Goal: Communication & Community: Answer question/provide support

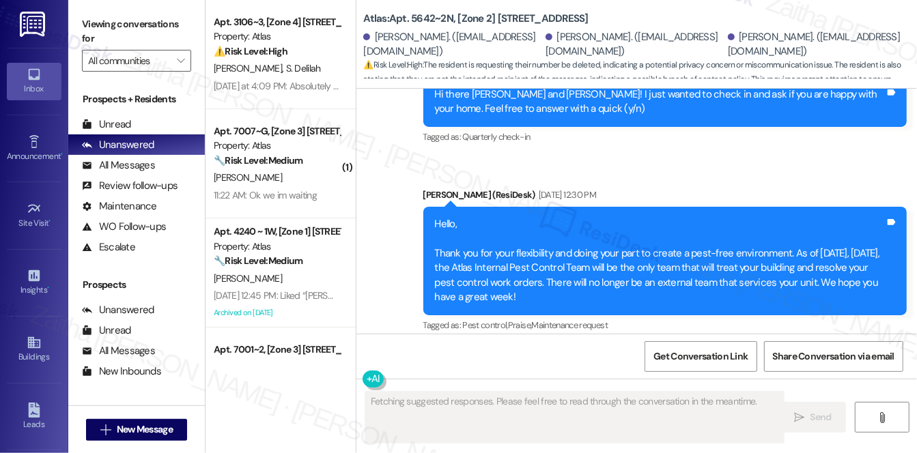
scroll to position [3219, 0]
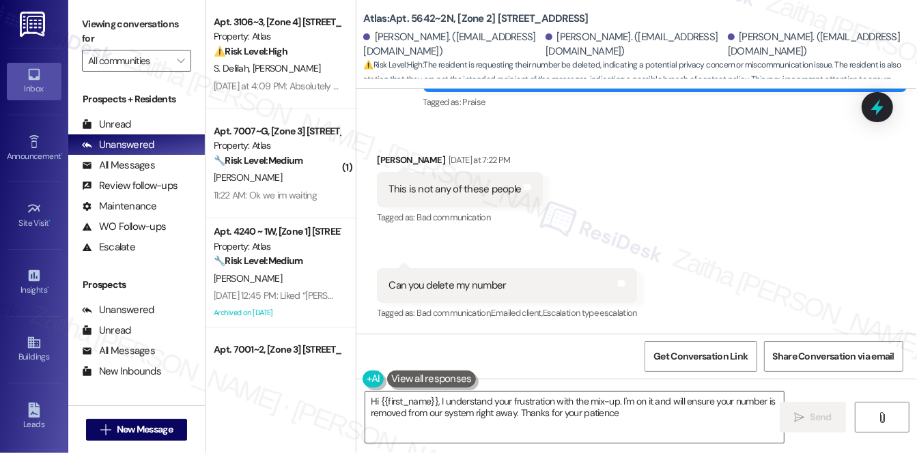
type textarea "Hi {{first_name}}, I understand your frustration with the mix-up. I'm on it and…"
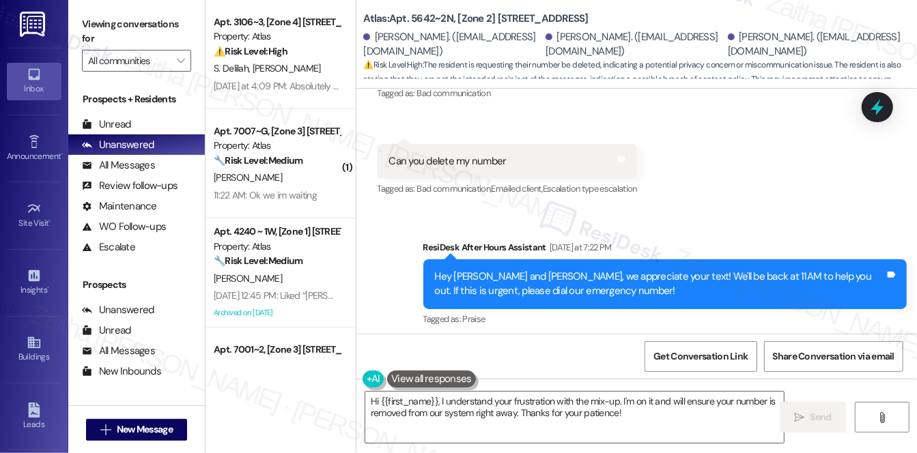
scroll to position [3281, 0]
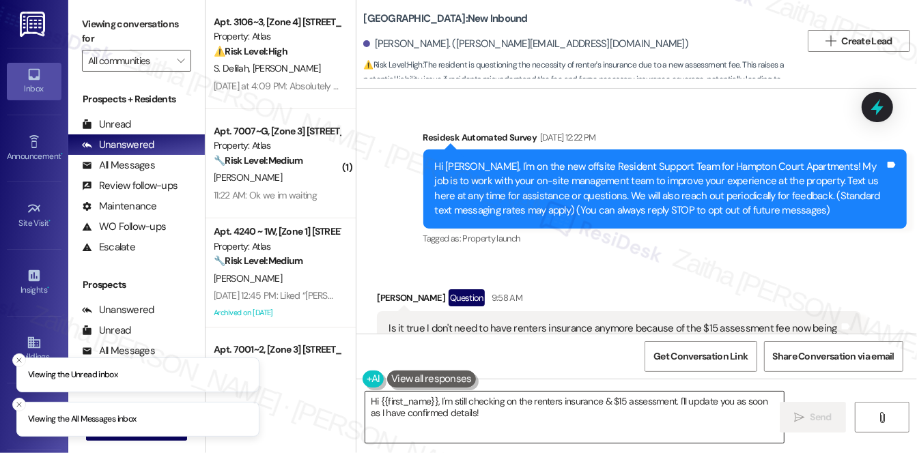
scroll to position [571, 0]
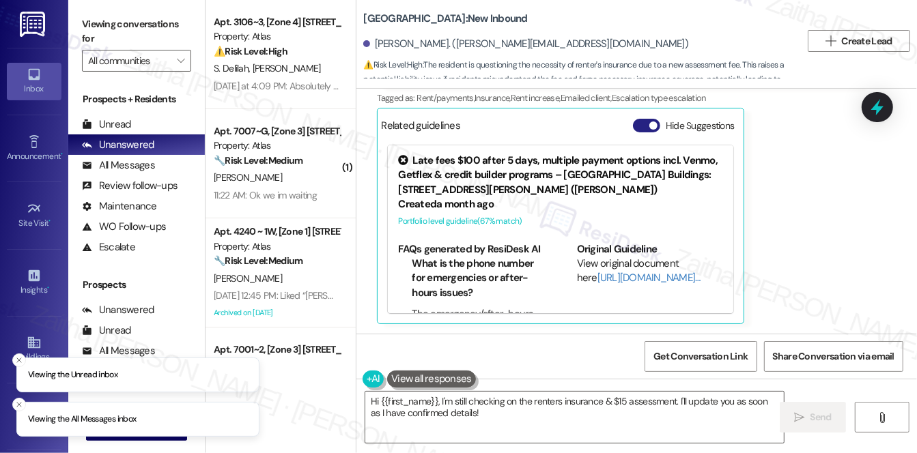
click at [638, 122] on button "Hide Suggestions" at bounding box center [646, 126] width 27 height 14
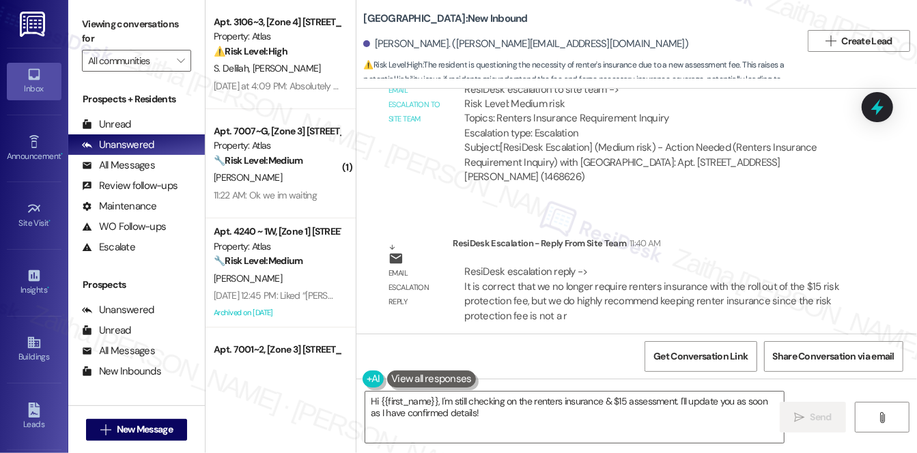
scroll to position [842, 0]
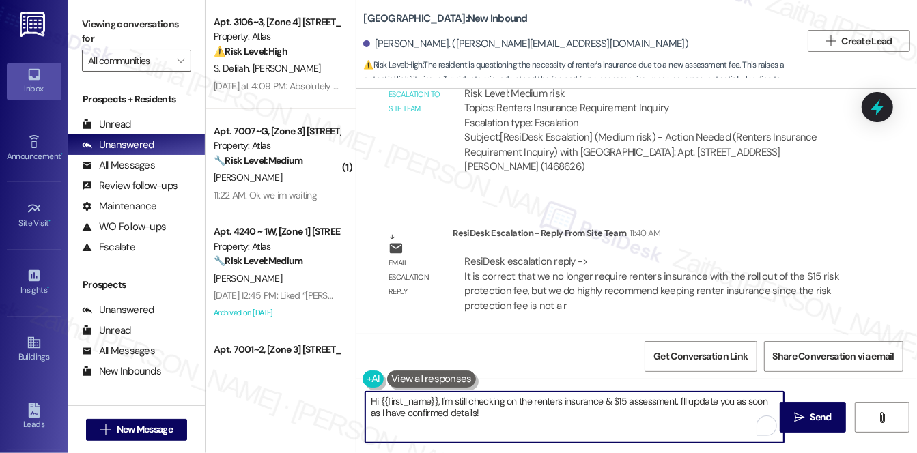
drag, startPoint x: 371, startPoint y: 397, endPoint x: 507, endPoint y: 421, distance: 138.5
click at [507, 421] on textarea "Hi {{first_name}}, I'm still checking on the renters insurance & $15 assessment…" at bounding box center [574, 417] width 419 height 51
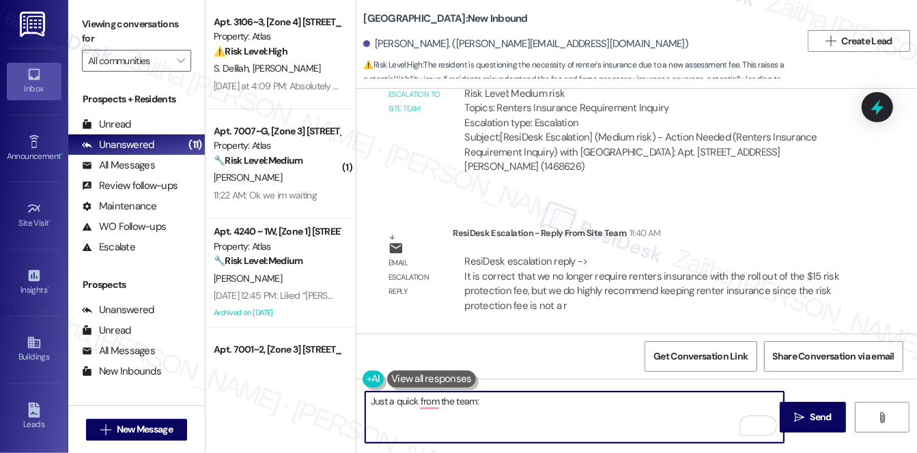
paste textarea "you are correct that with the rollout of the $15 risk protection fee, renters i…"
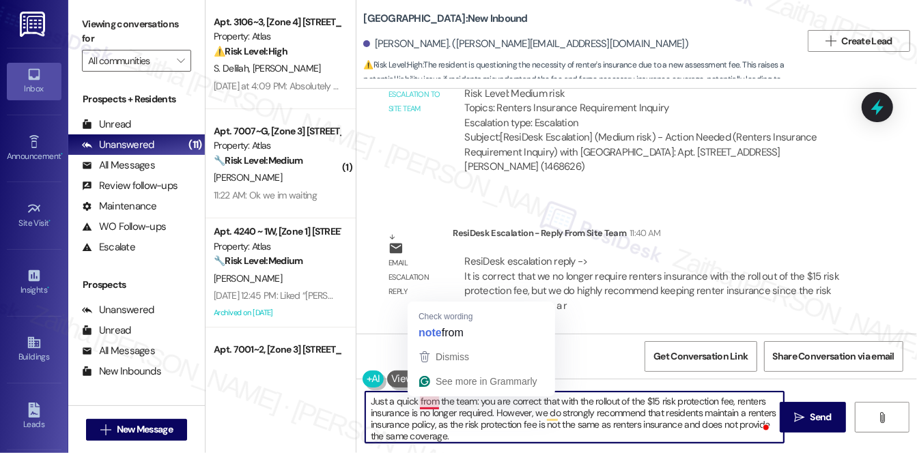
click at [414, 403] on textarea "Just a quick from the team: you are correct that with the rollout of the $15 ri…" at bounding box center [574, 417] width 419 height 51
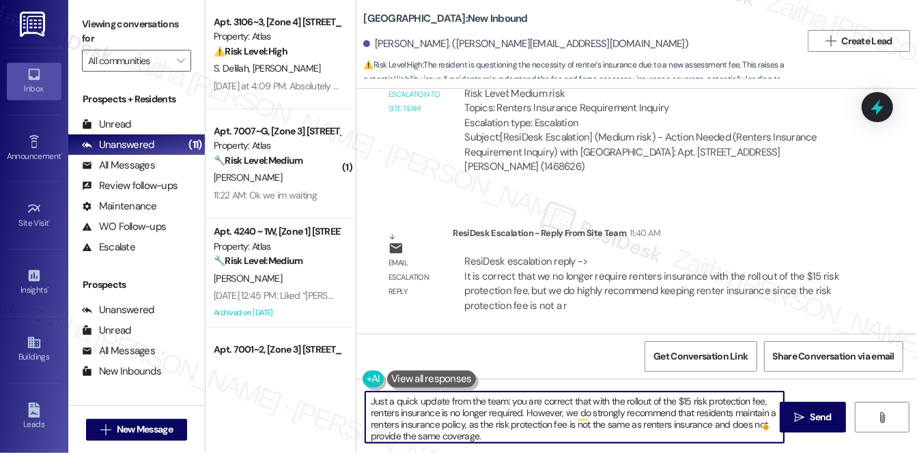
click at [515, 399] on textarea "Just a quick update from the team: you are correct that with the rollout of the…" at bounding box center [574, 417] width 419 height 51
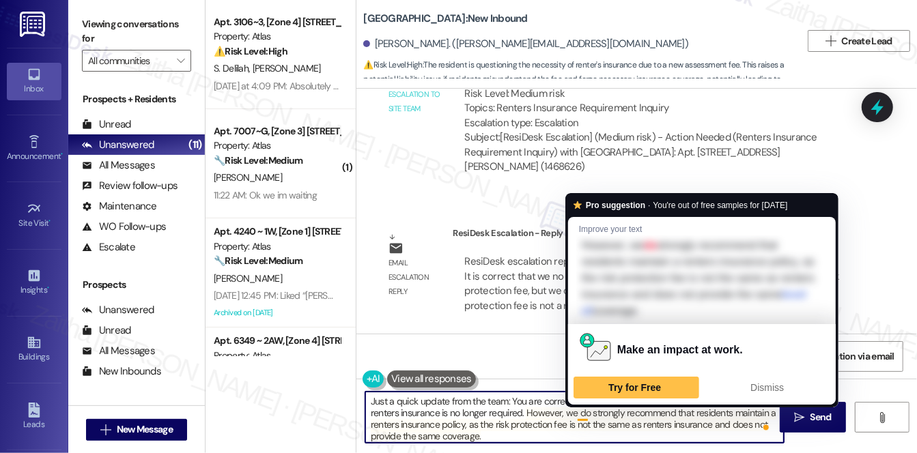
click at [584, 413] on textarea "Just a quick update from the team: You are correct that with the rollout of the…" at bounding box center [574, 417] width 419 height 51
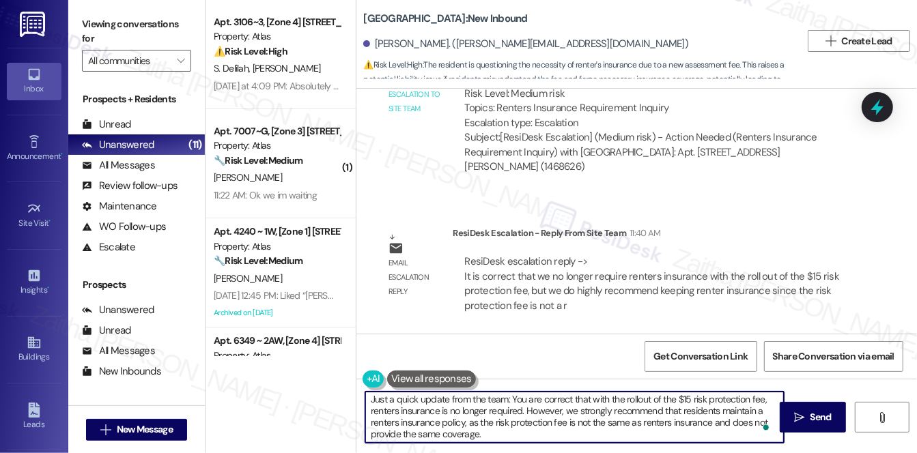
scroll to position [3, 0]
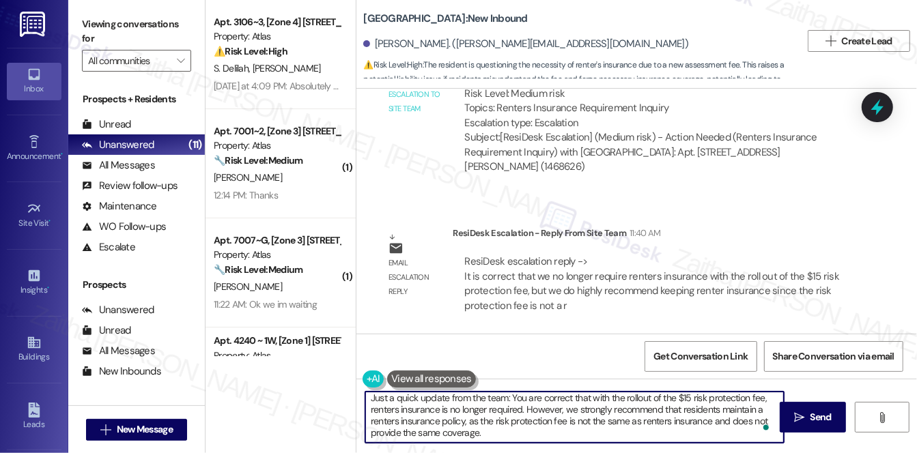
click at [496, 432] on textarea "Just a quick update from the team: You are correct that with the rollout of the…" at bounding box center [574, 417] width 419 height 51
paste textarea "Please also note that if you are enrolled in the ePremium deposit program, you …"
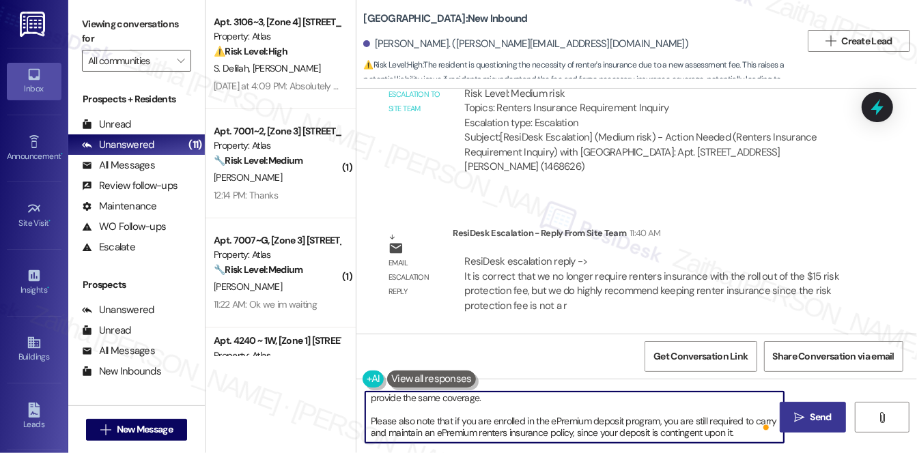
type textarea "Just a quick update from the team: You are correct that with the rollout of the…"
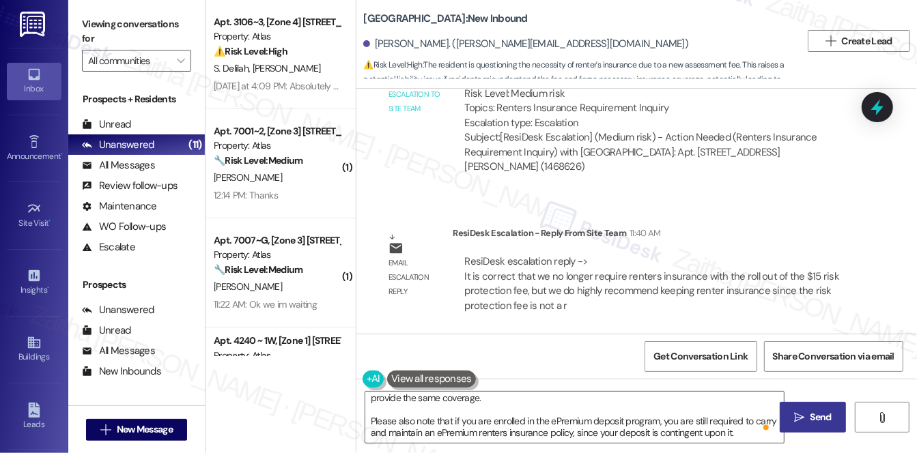
click at [809, 403] on button " Send" at bounding box center [813, 417] width 66 height 31
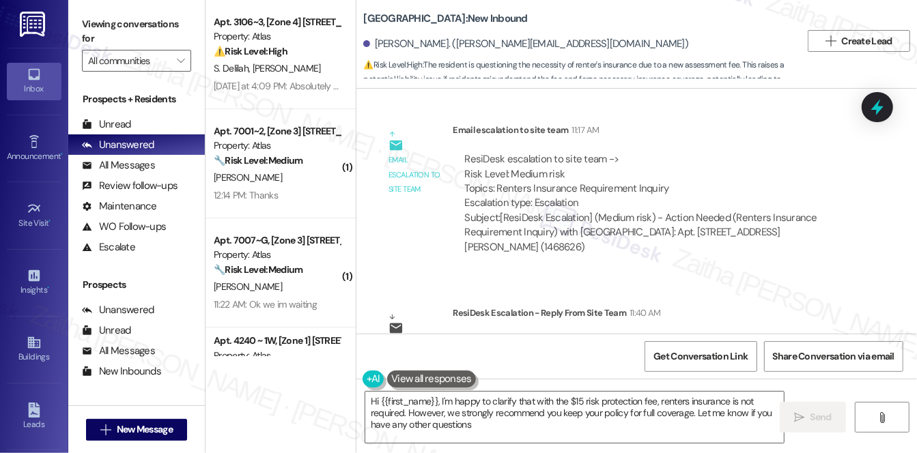
type textarea "Hi {{first_name}}, I'm happy to clarify that with the $15 risk protection fee, …"
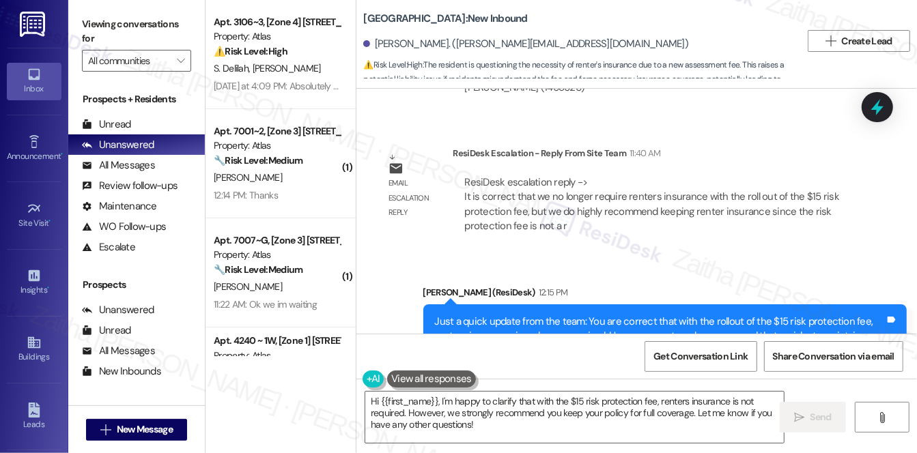
scroll to position [1226, 0]
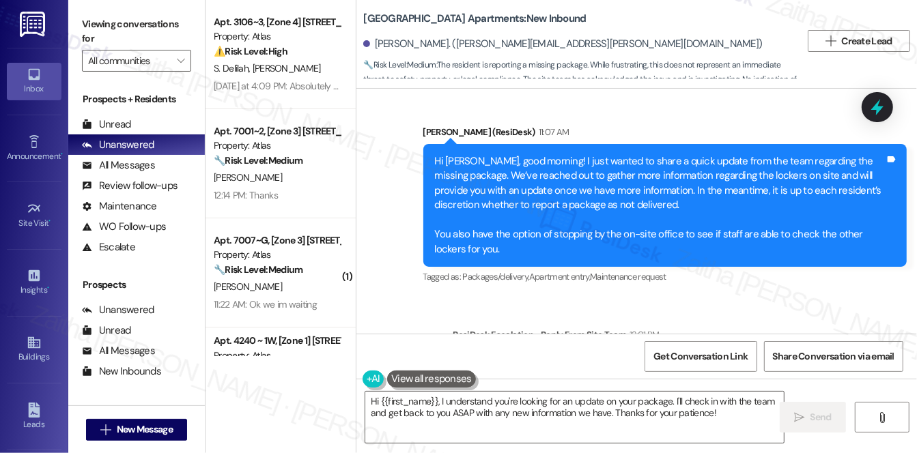
scroll to position [1176, 0]
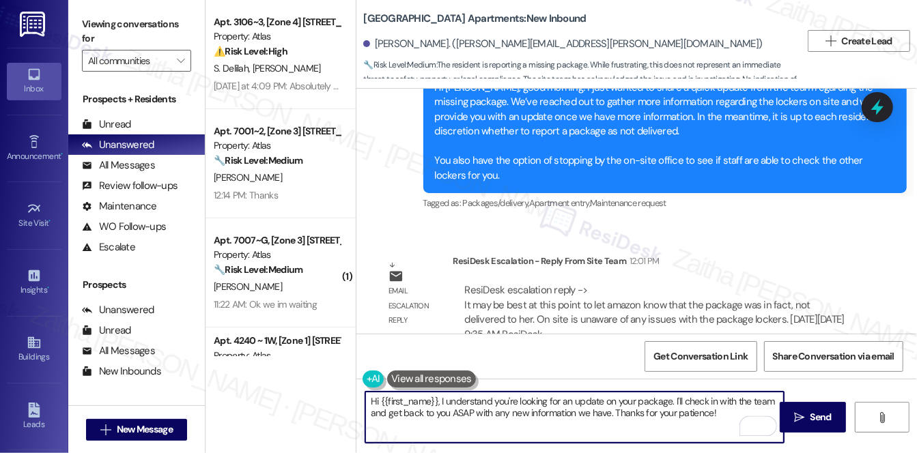
drag, startPoint x: 370, startPoint y: 400, endPoint x: 721, endPoint y: 415, distance: 351.3
click at [721, 415] on textarea "Hi {{first_name}}, I understand you're looking for an update on your package. I…" at bounding box center [574, 417] width 419 height 51
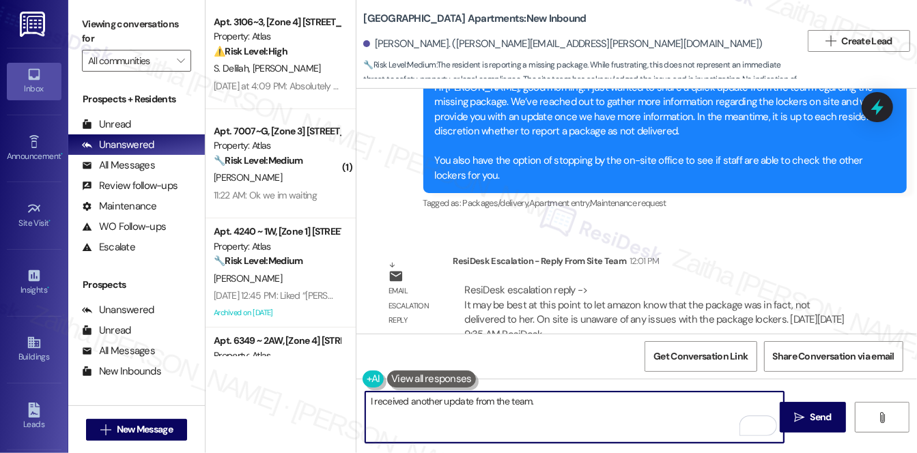
click at [563, 405] on textarea "I received another update from the team." at bounding box center [574, 417] width 419 height 51
paste textarea "It may be best at this point to let amazon know that the package was in fact, n…"
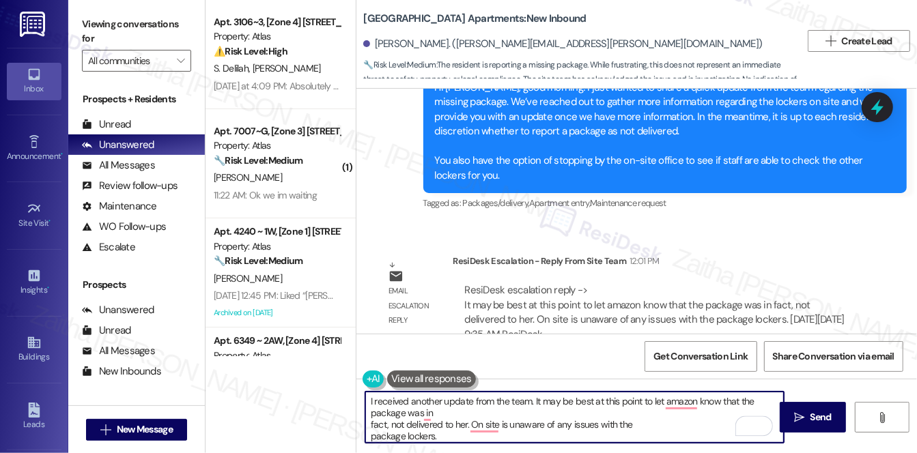
click at [369, 423] on textarea "I received another update from the team. It may be best at this point to let am…" at bounding box center [574, 417] width 419 height 51
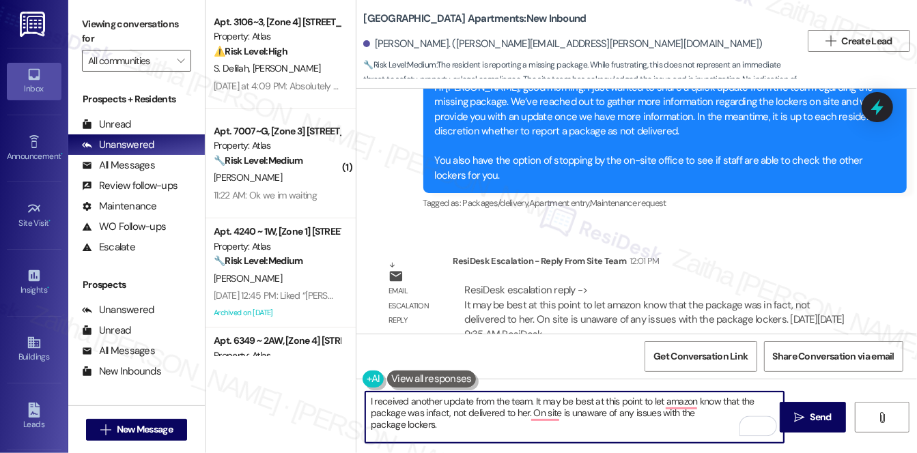
type textarea "I received another update from the team. It may be best at this point to let am…"
drag, startPoint x: 366, startPoint y: 402, endPoint x: 471, endPoint y: 428, distance: 108.5
click at [471, 428] on textarea "I received another update from the team. It may be best at this point to let am…" at bounding box center [574, 417] width 419 height 51
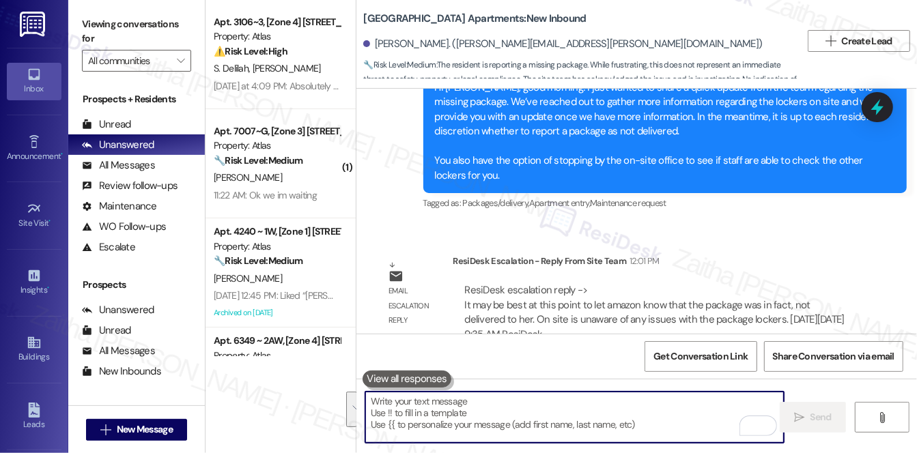
paste textarea "I received another update from our team. At this point, it may be best to repor…"
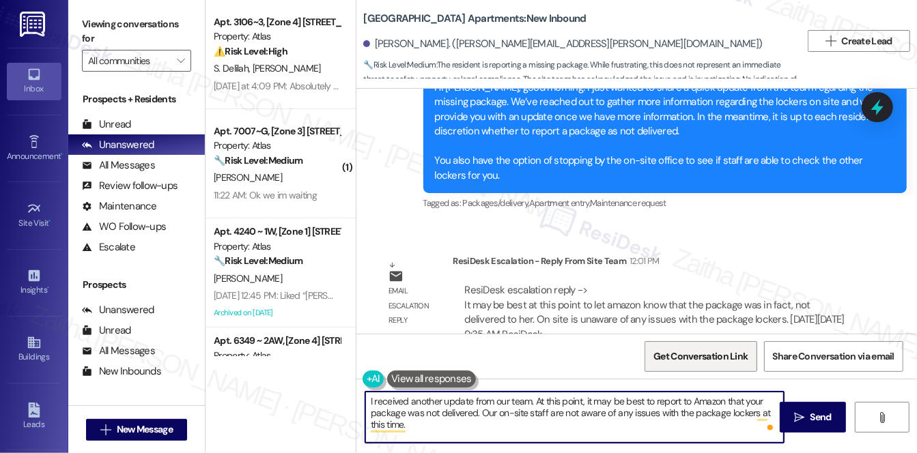
paste textarea "currently aware of any issues with the package lockers"
click at [595, 413] on textarea "I received another update from our team. At this point, it may be best to repor…" at bounding box center [574, 417] width 419 height 51
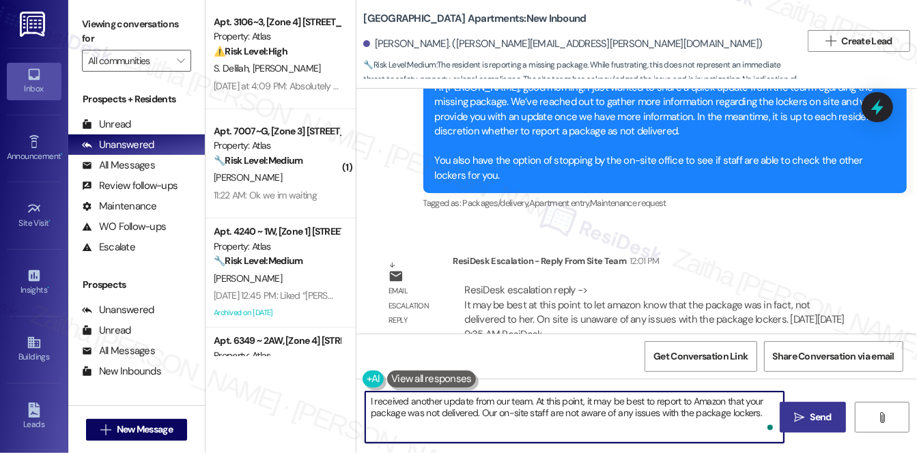
type textarea "I received another update from our team. At this point, it may be best to repor…"
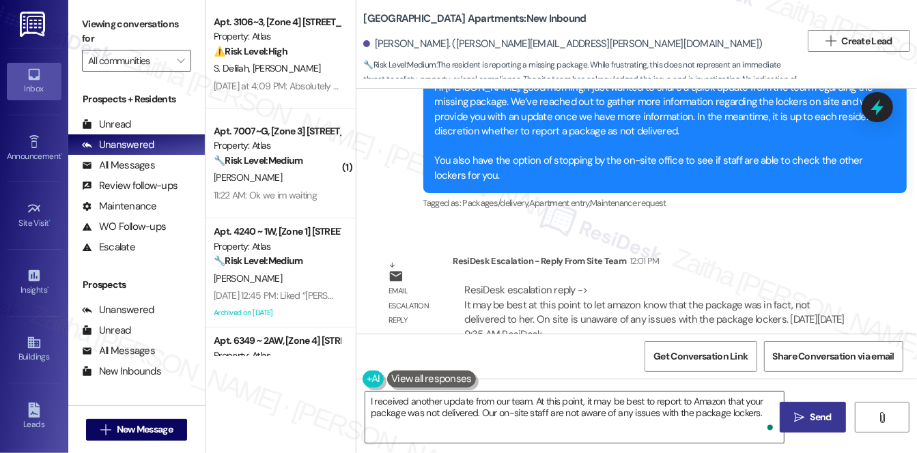
click at [819, 419] on span "Send" at bounding box center [820, 417] width 21 height 14
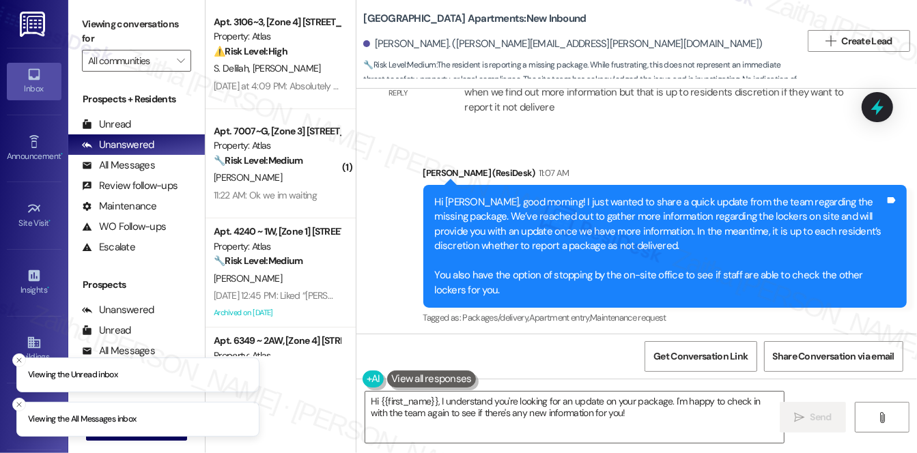
scroll to position [1176, 0]
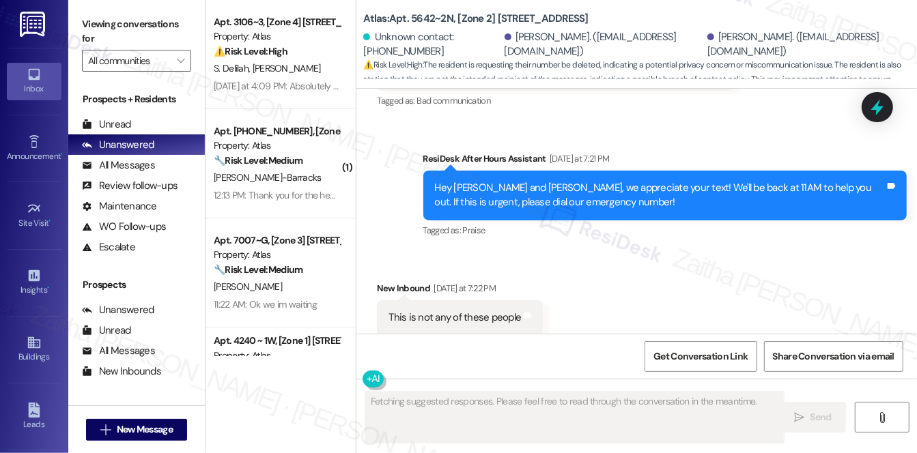
scroll to position [3138, 0]
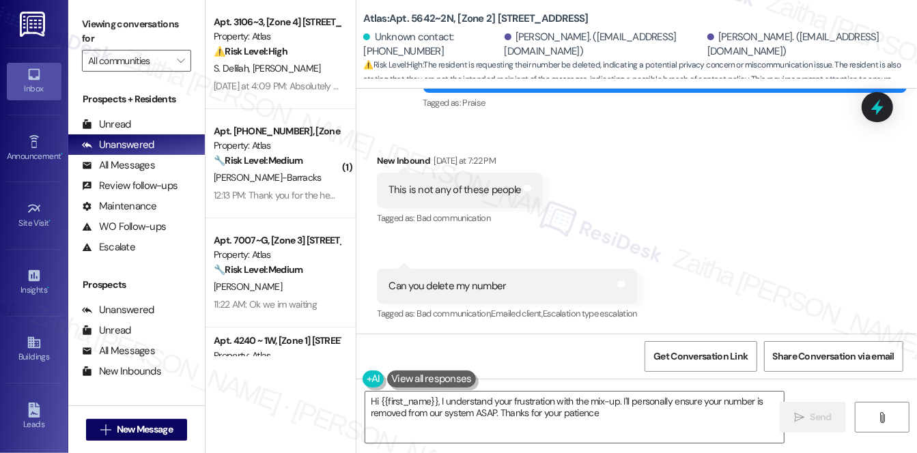
type textarea "Hi {{first_name}}, I understand your frustration with the mix-up. I'll personal…"
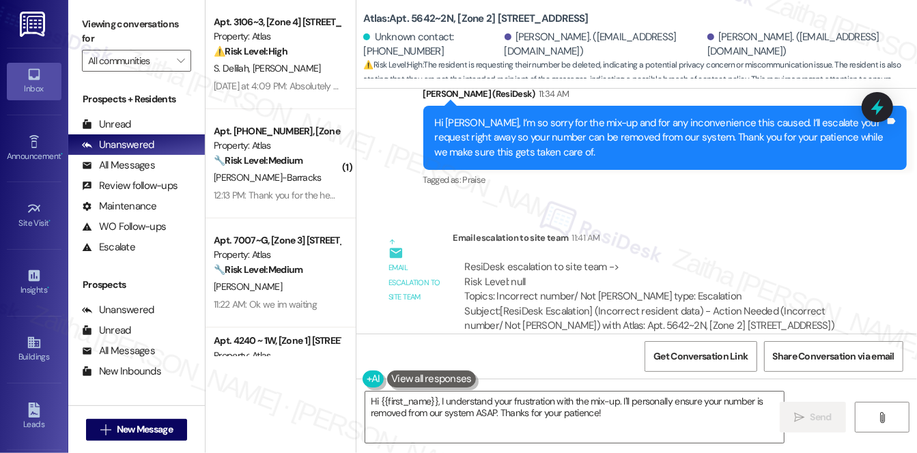
scroll to position [3660, 0]
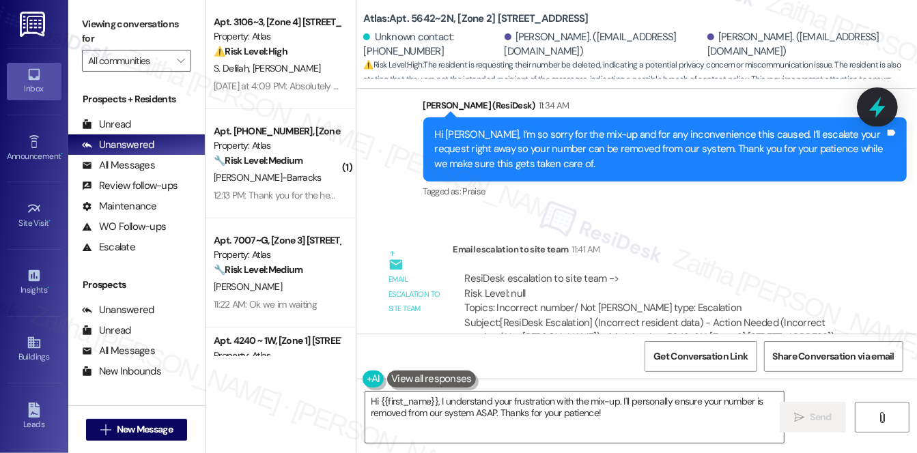
click at [882, 108] on icon at bounding box center [877, 107] width 16 height 21
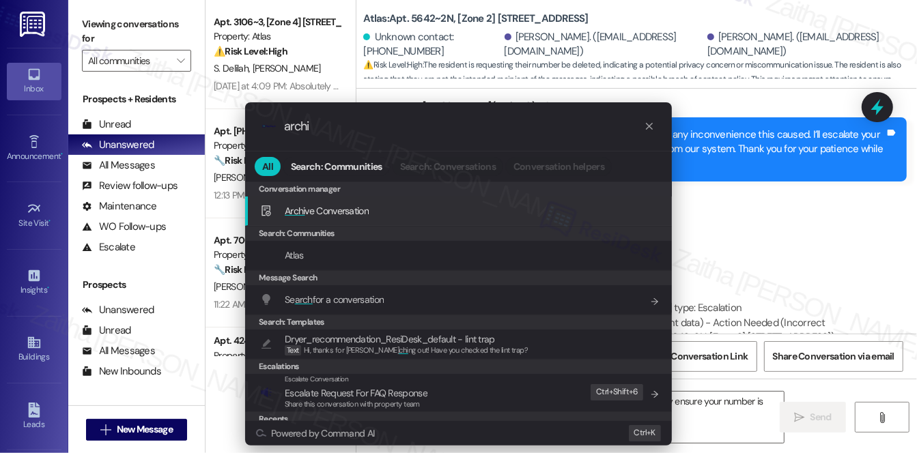
type input "archi"
click at [361, 210] on span "Archi ve Conversation" at bounding box center [327, 211] width 84 height 12
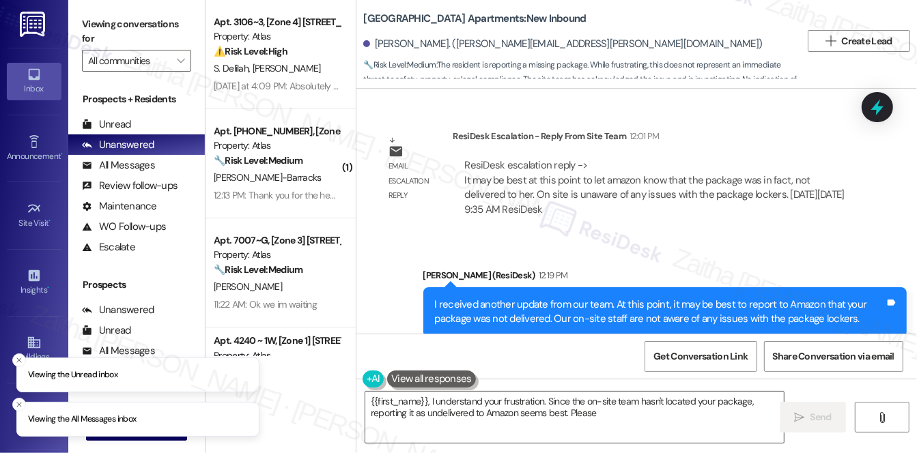
scroll to position [1306, 0]
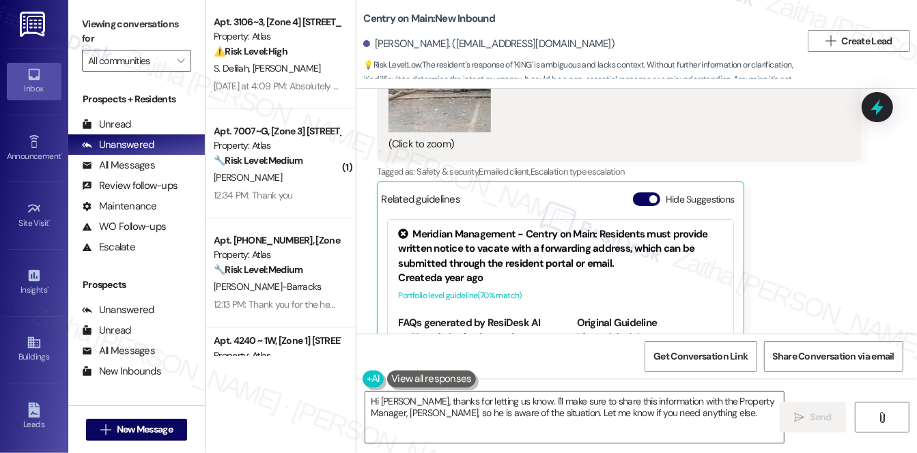
scroll to position [21673, 0]
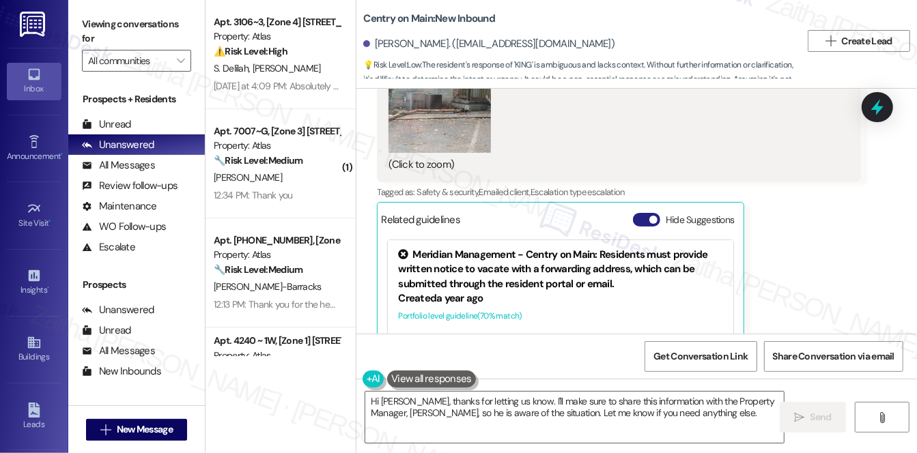
click at [638, 213] on button "Hide Suggestions" at bounding box center [646, 220] width 27 height 14
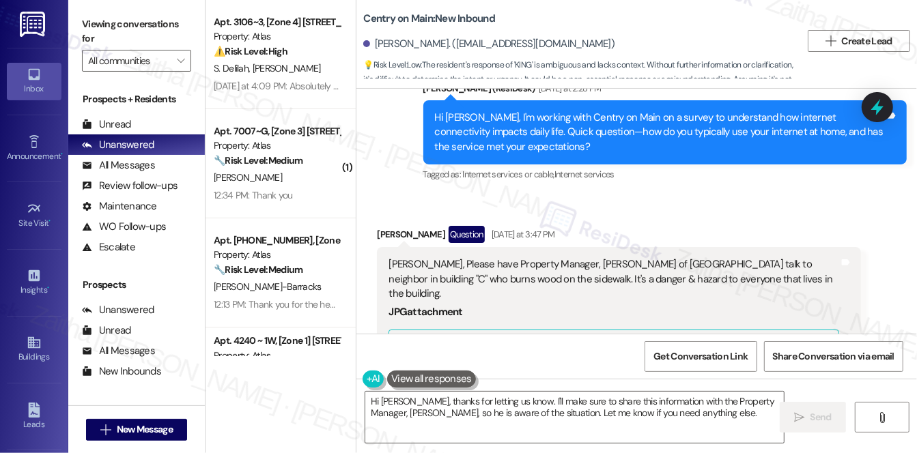
scroll to position [21301, 0]
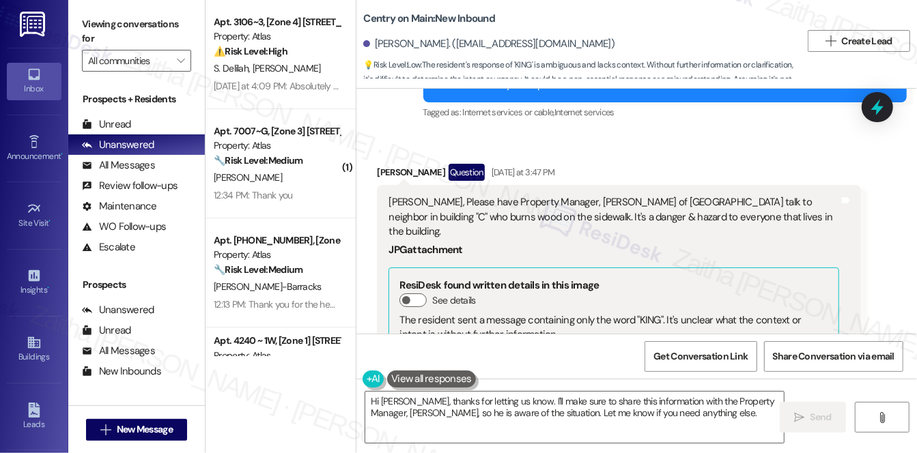
drag, startPoint x: 545, startPoint y: 229, endPoint x: 630, endPoint y: 107, distance: 148.1
click at [630, 133] on div "Received via SMS [PERSON_NAME] Question [DATE] at 3:47 PM [PERSON_NAME], Please…" at bounding box center [636, 376] width 561 height 487
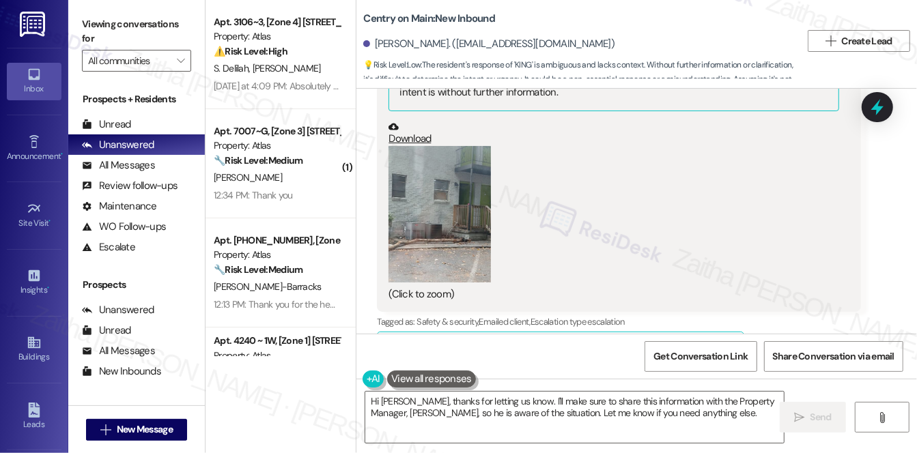
scroll to position [21549, 0]
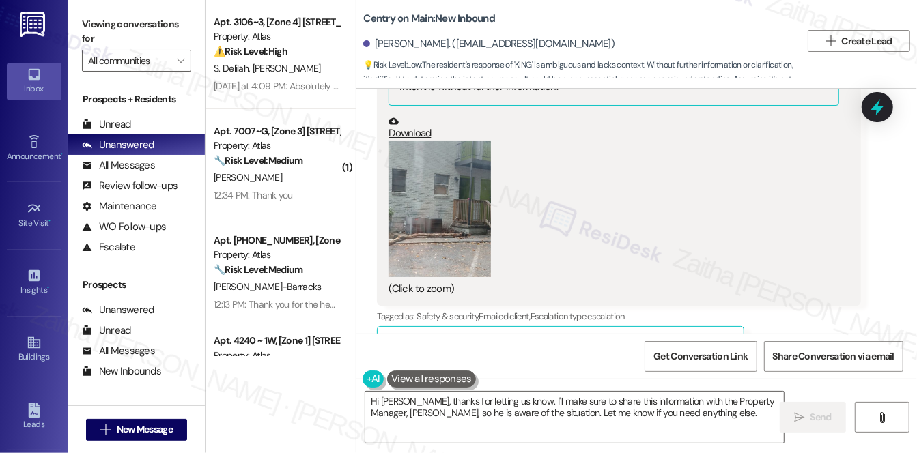
click at [460, 177] on button "Zoom image" at bounding box center [440, 209] width 102 height 137
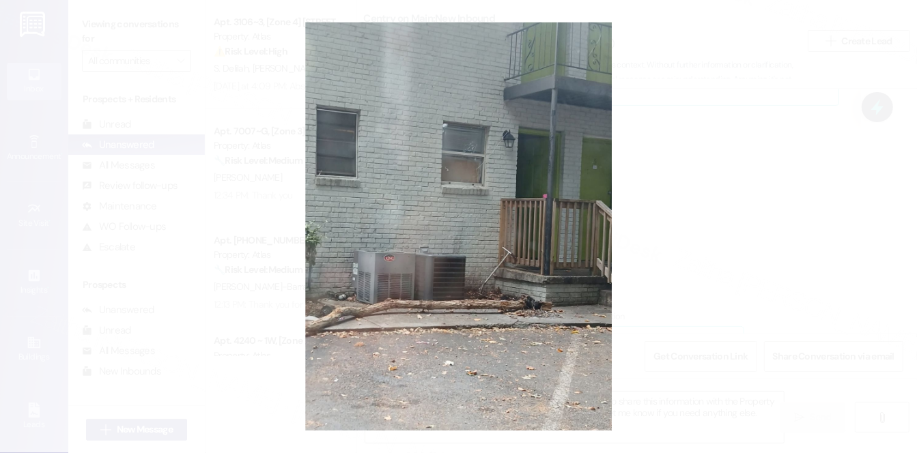
click at [712, 142] on button "Unzoom image" at bounding box center [458, 226] width 917 height 453
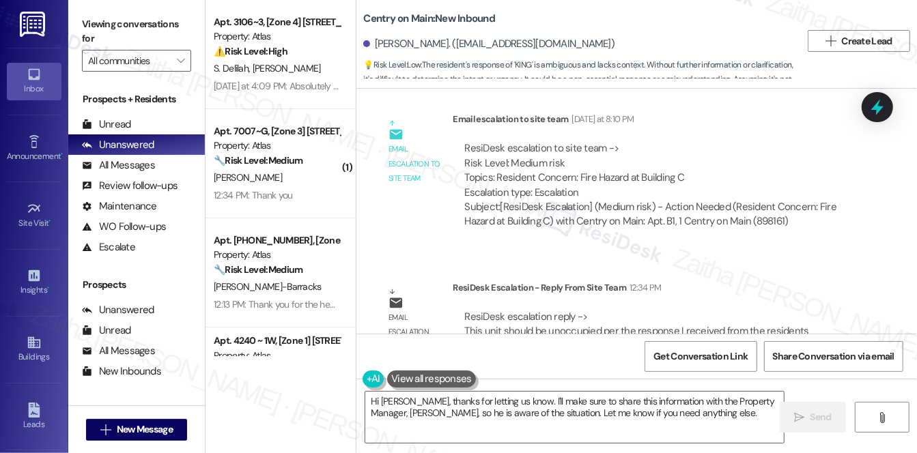
scroll to position [21989, 0]
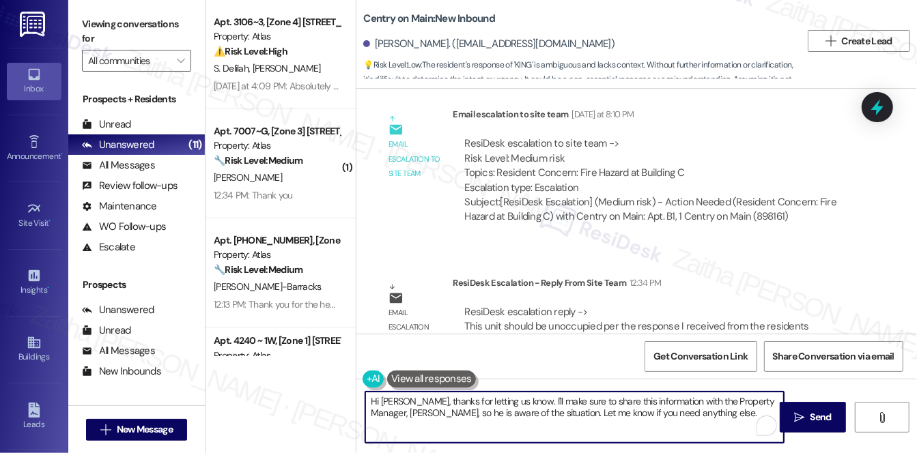
drag, startPoint x: 416, startPoint y: 402, endPoint x: 686, endPoint y: 423, distance: 270.6
click at [686, 423] on textarea "Hi [PERSON_NAME], thanks for letting us know. I'll make sure to share this info…" at bounding box center [574, 417] width 419 height 51
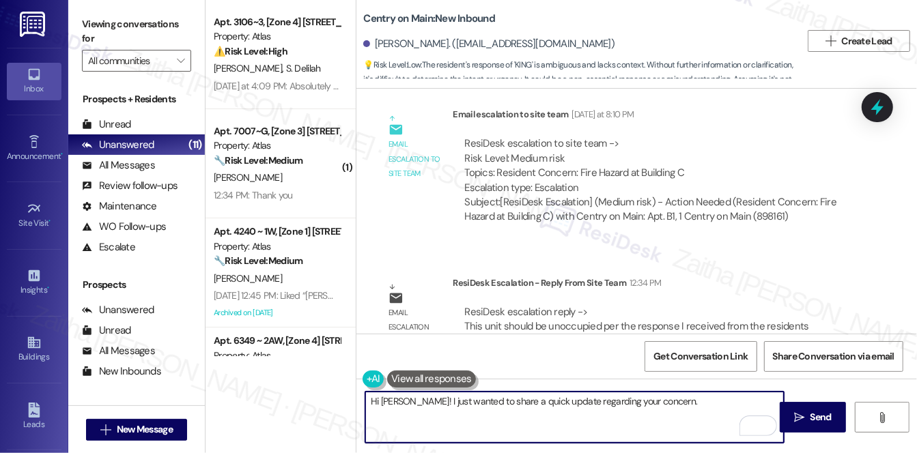
paste textarea "We contacted the Forest Park Police, and they came out to speak with the indivi…"
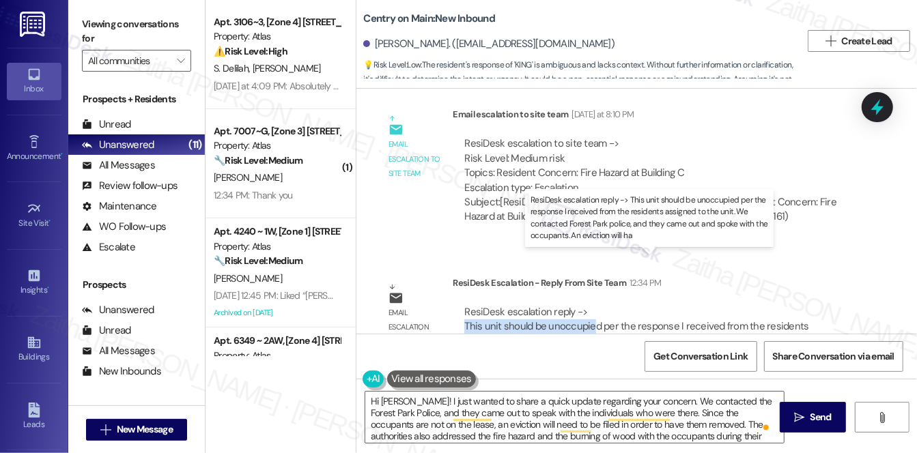
drag, startPoint x: 463, startPoint y: 277, endPoint x: 593, endPoint y: 259, distance: 131.6
click at [591, 305] on div "ResiDesk escalation reply -> This unit should be unoccupied per the response I …" at bounding box center [647, 333] width 367 height 57
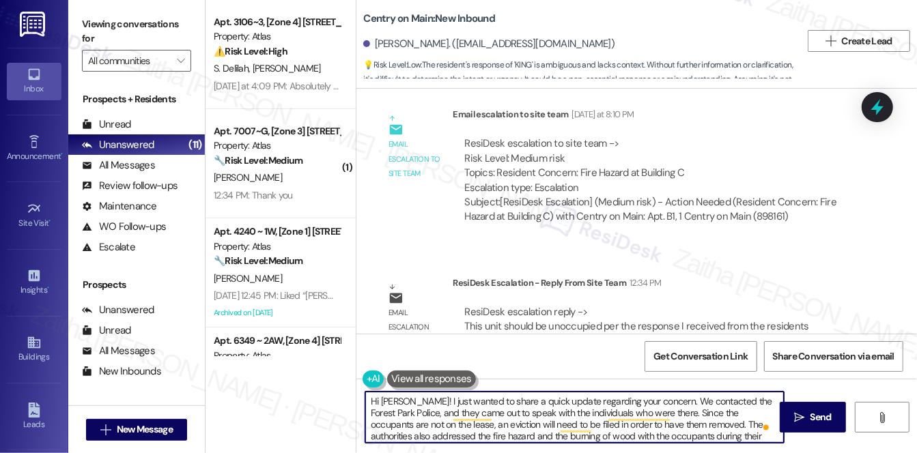
click at [664, 403] on textarea "Hi [PERSON_NAME]! I just wanted to share a quick update regarding your concern.…" at bounding box center [574, 417] width 419 height 51
paste textarea "according to the residents assigned to that unit, it should currently be unoccu…"
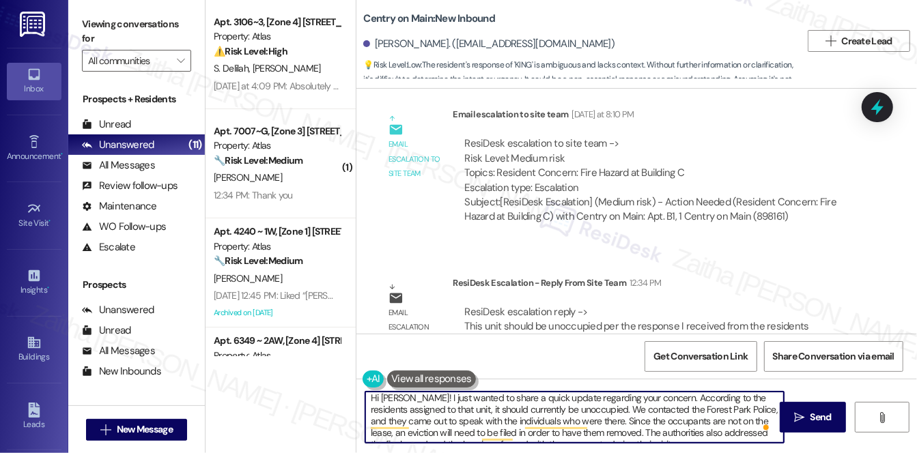
scroll to position [0, 0]
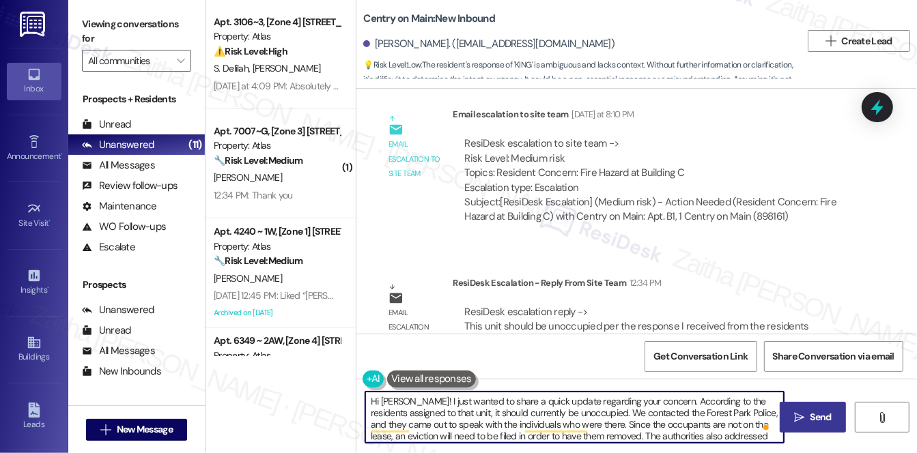
type textarea "Hi [PERSON_NAME]! I just wanted to share a quick update regarding your concern.…"
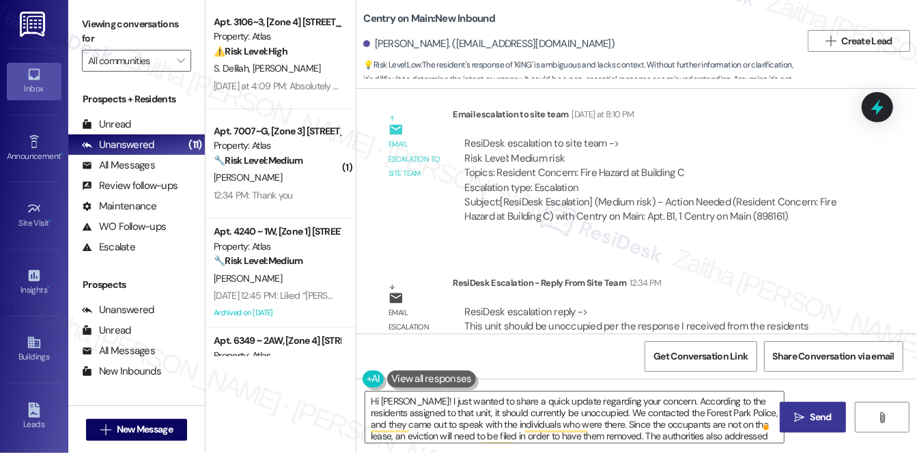
click at [810, 423] on span "Send" at bounding box center [820, 417] width 21 height 14
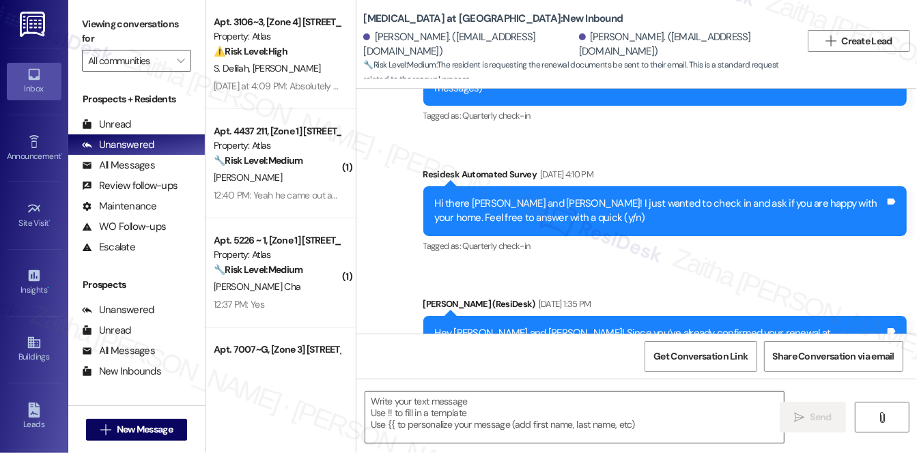
type textarea "Fetching suggested responses. Please feel free to read through the conversation…"
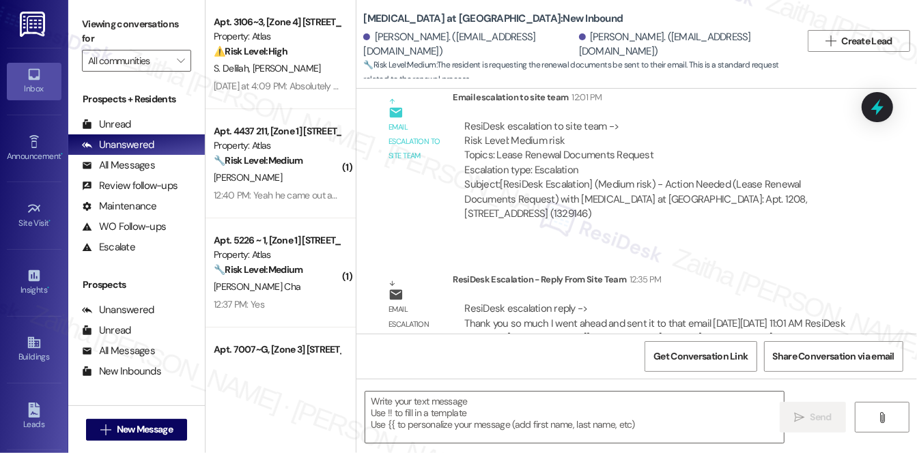
scroll to position [1032, 0]
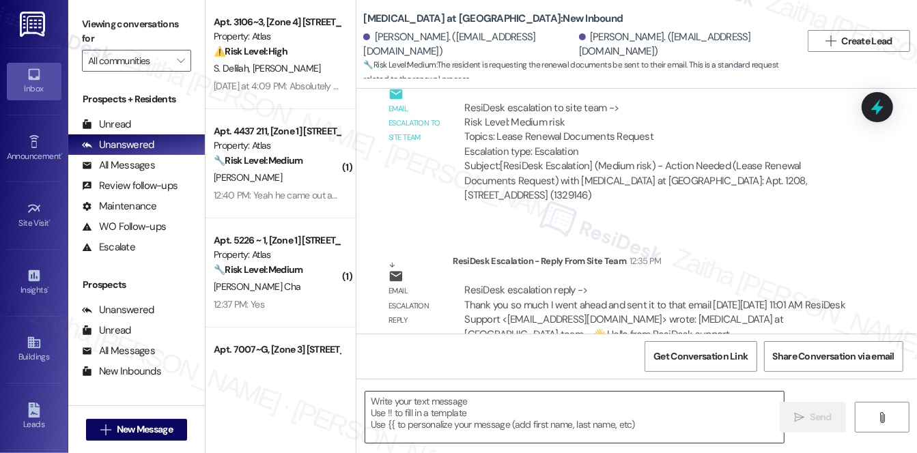
click at [465, 406] on textarea at bounding box center [574, 417] width 419 height 51
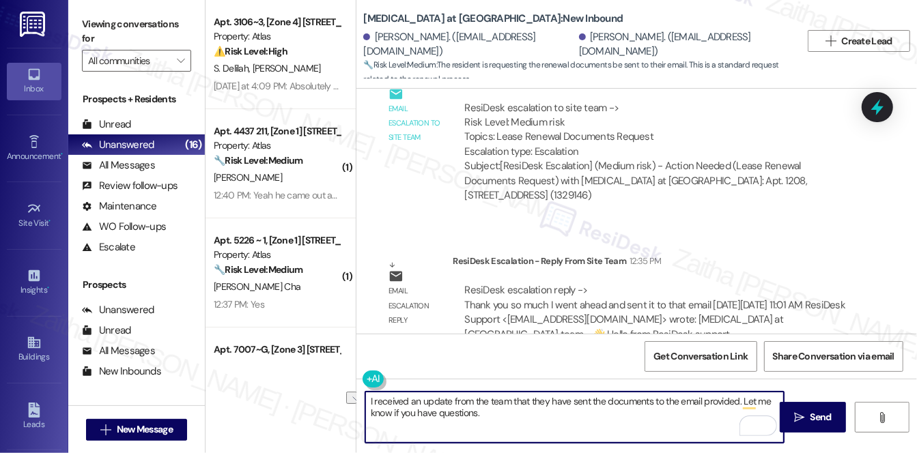
drag, startPoint x: 419, startPoint y: 415, endPoint x: 490, endPoint y: 414, distance: 71.7
click at [490, 414] on textarea "I received an update from the team that they have sent the documents to the ema…" at bounding box center [574, 417] width 419 height 51
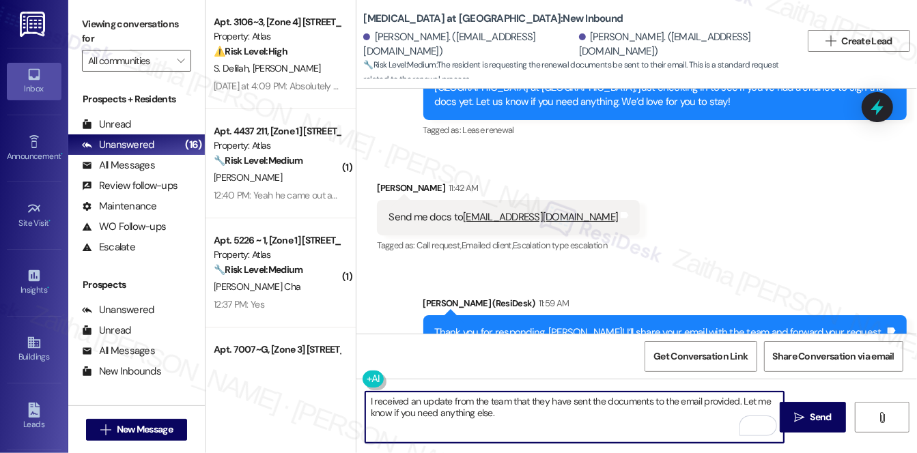
scroll to position [660, 0]
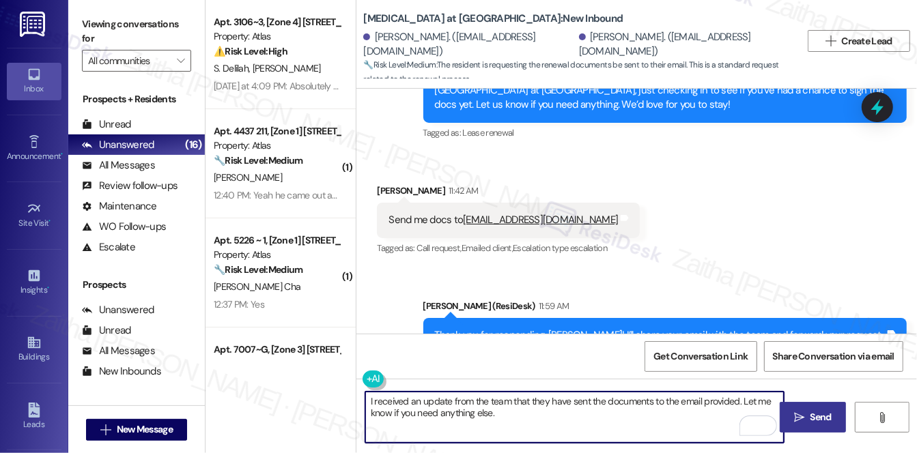
type textarea "I received an update from the team that they have sent the documents to the ema…"
click at [819, 415] on span "Send" at bounding box center [820, 417] width 21 height 14
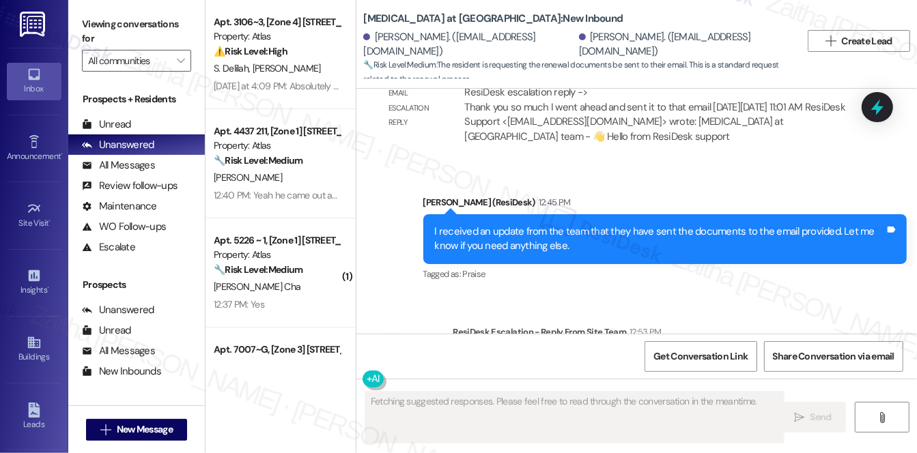
scroll to position [1302, 0]
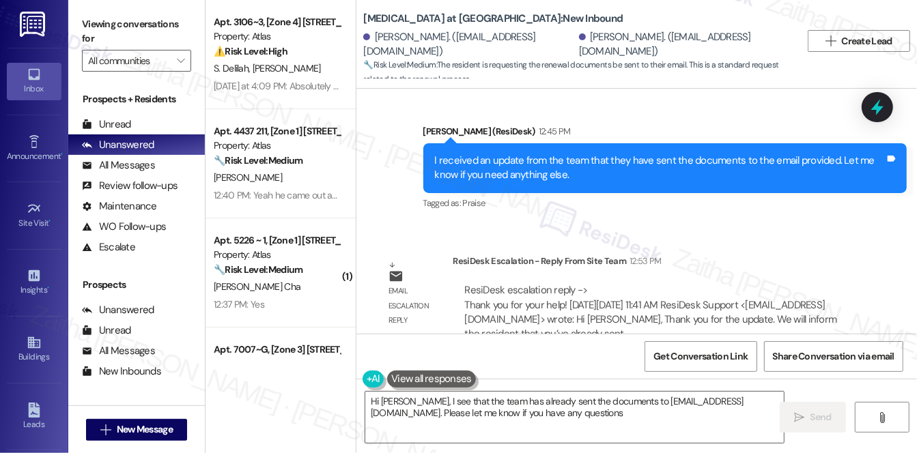
type textarea "Hi [PERSON_NAME], I see that the team has already sent the documents to [EMAIL_…"
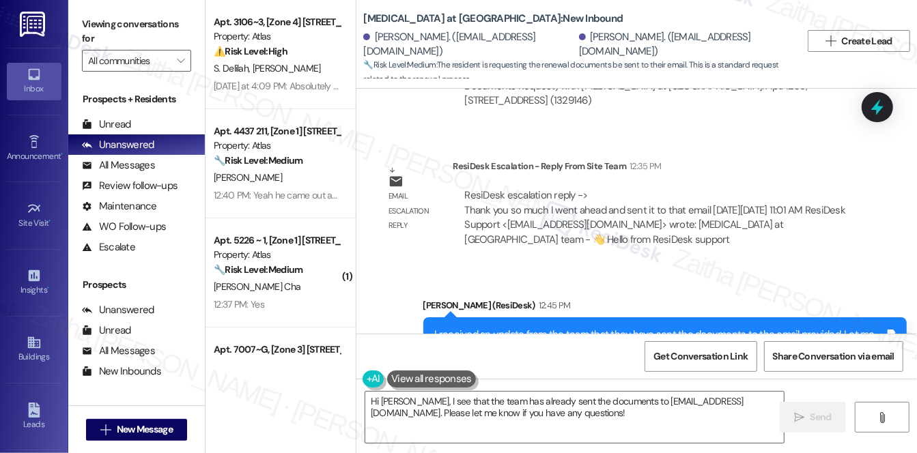
scroll to position [1116, 0]
